Goal: Task Accomplishment & Management: Manage account settings

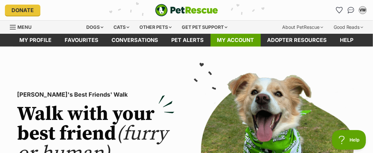
click at [246, 39] on link "My account" at bounding box center [236, 40] width 50 height 13
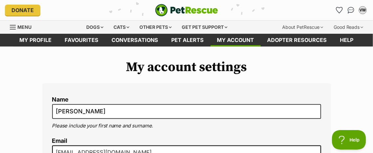
click at [28, 24] on span "Menu" at bounding box center [24, 27] width 14 height 6
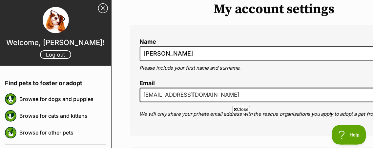
click at [99, 8] on link "Close Sidebar" at bounding box center [103, 8] width 10 height 10
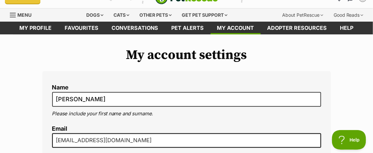
scroll to position [12, 0]
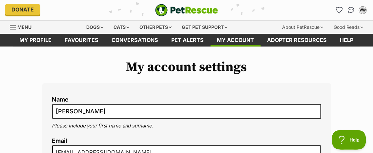
click at [20, 8] on link "Donate" at bounding box center [22, 9] width 35 height 11
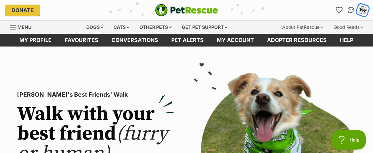
click at [362, 12] on div "VW" at bounding box center [363, 10] width 9 height 9
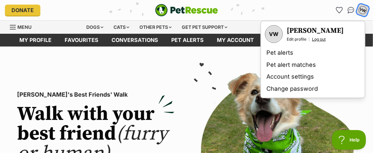
click at [319, 39] on link "Log out" at bounding box center [319, 39] width 14 height 5
